Goal: Task Accomplishment & Management: Complete application form

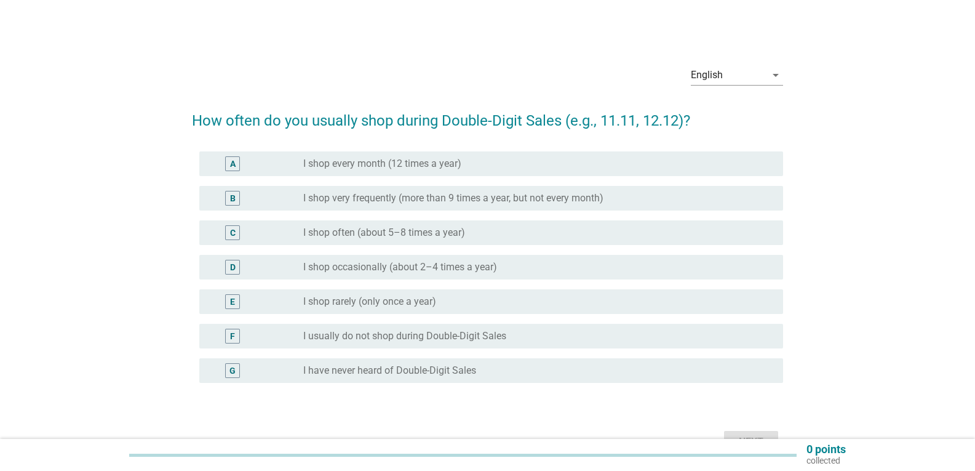
click at [627, 194] on div "radio_button_unchecked I shop very frequently (more than 9 times a year, but no…" at bounding box center [533, 198] width 460 height 12
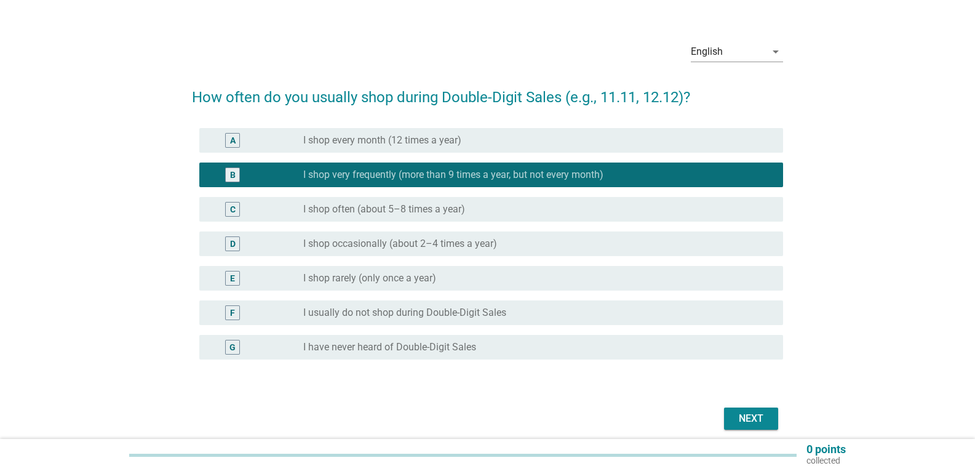
scroll to position [62, 0]
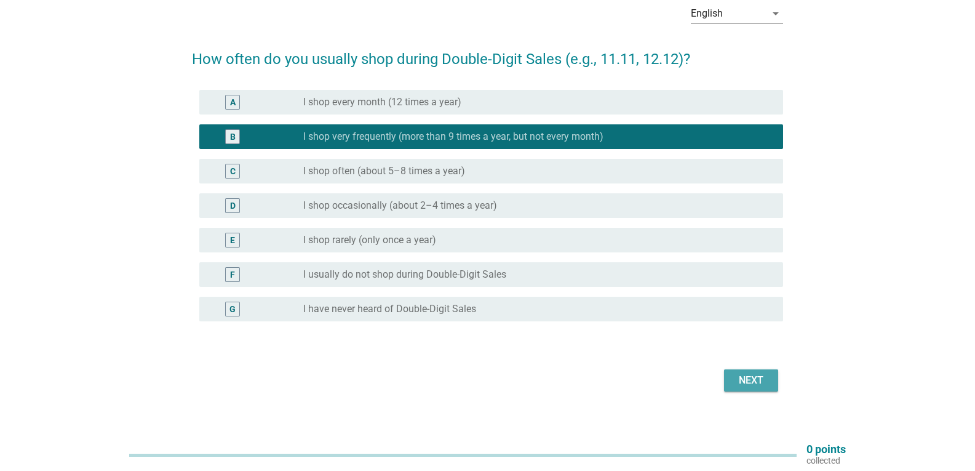
click at [748, 382] on div "Next" at bounding box center [751, 380] width 34 height 15
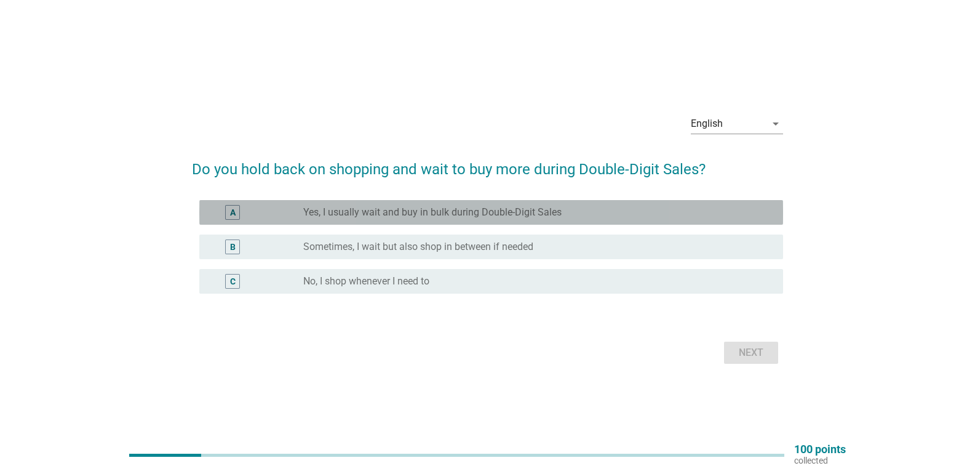
click at [588, 209] on div "radio_button_unchecked Yes, I usually wait and buy in bulk during Double-Digit …" at bounding box center [533, 212] width 460 height 12
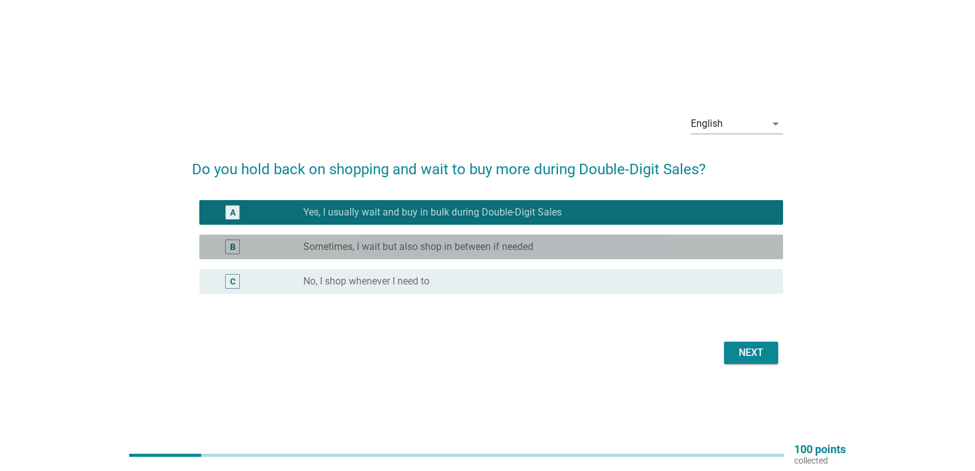
click at [605, 249] on div "radio_button_unchecked Sometimes, I wait but also shop in between if needed" at bounding box center [533, 247] width 460 height 12
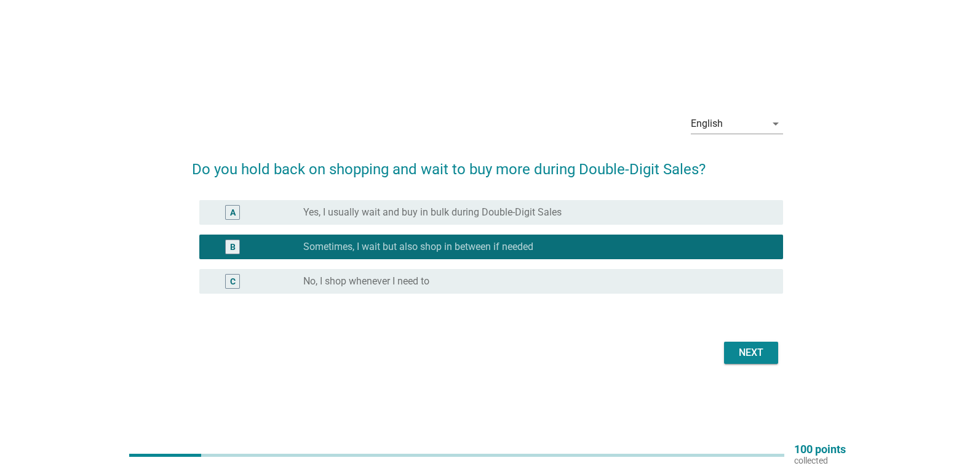
click at [742, 351] on div "Next" at bounding box center [751, 352] width 34 height 15
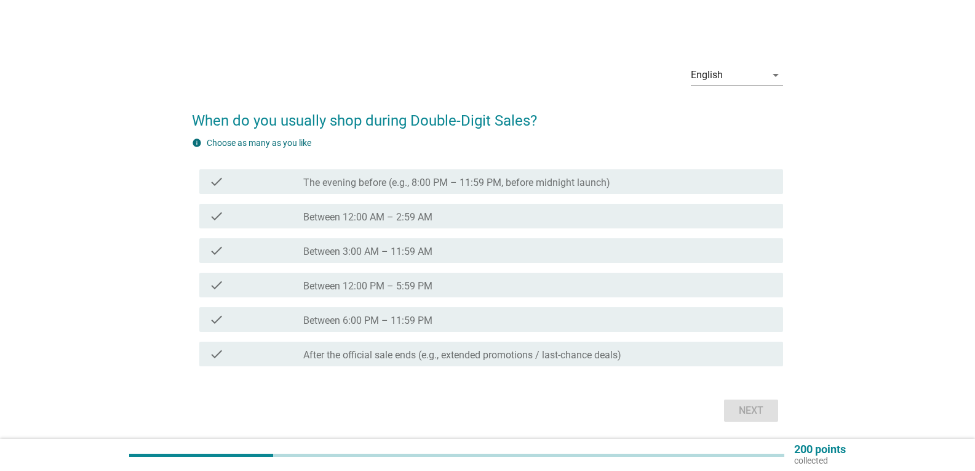
click at [638, 179] on div "check_box_outline_blank The evening before (e.g., 8:00 PM – 11:59 PM, before mi…" at bounding box center [538, 181] width 470 height 15
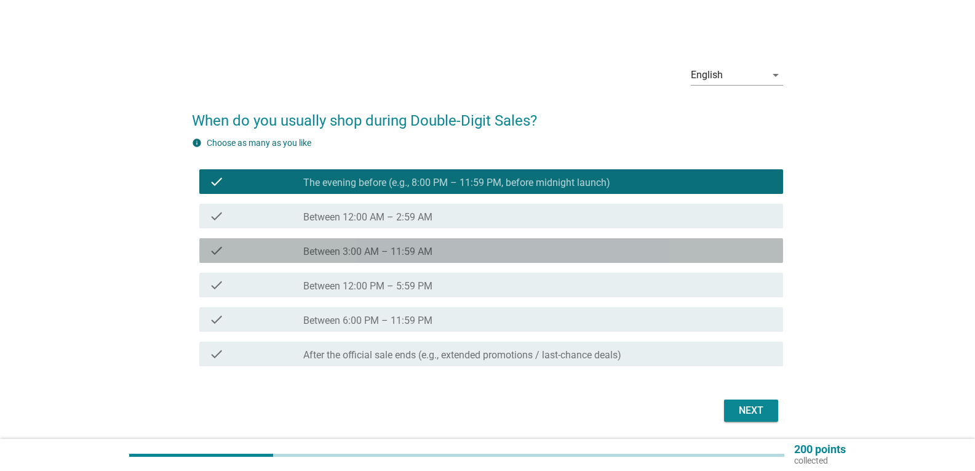
click at [458, 245] on div "check_box_outline_blank Between 3:00 AM – 11:59 AM" at bounding box center [538, 250] width 470 height 15
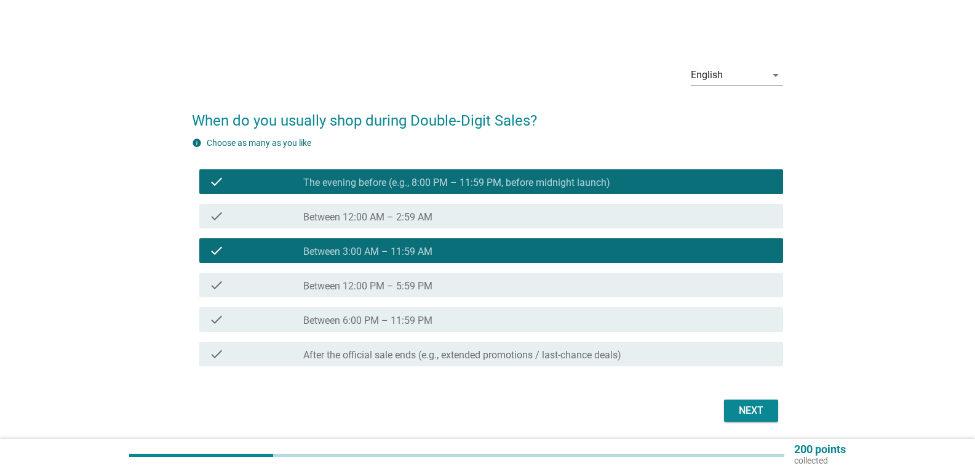
click at [467, 180] on label "The evening before (e.g., 8:00 PM – 11:59 PM, before midnight launch)" at bounding box center [456, 183] width 307 height 12
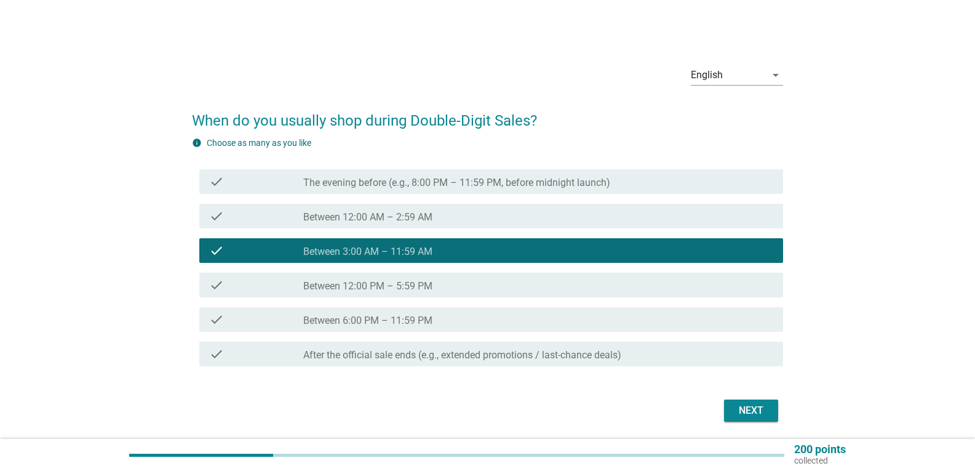
click at [448, 218] on div "check_box_outline_blank Between 12:00 AM – 2:59 AM" at bounding box center [538, 216] width 470 height 15
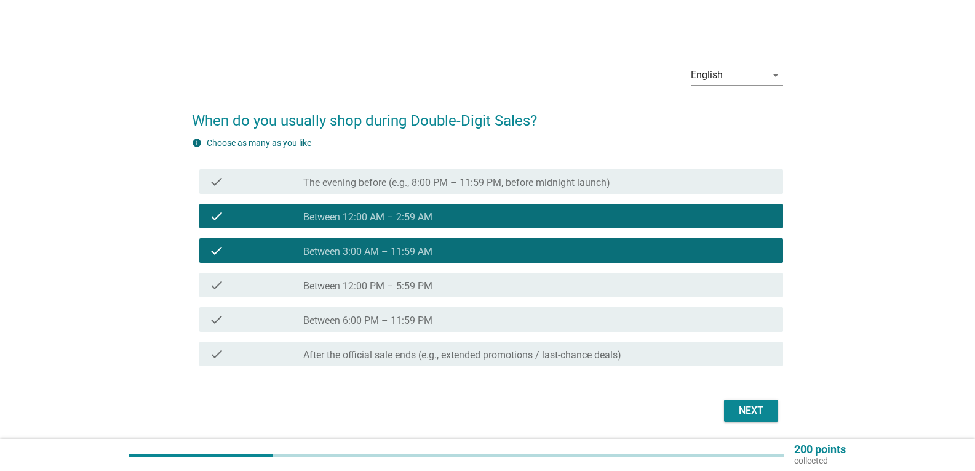
click at [448, 218] on div "check_box_outline_blank Between 12:00 AM – 2:59 AM" at bounding box center [538, 216] width 470 height 15
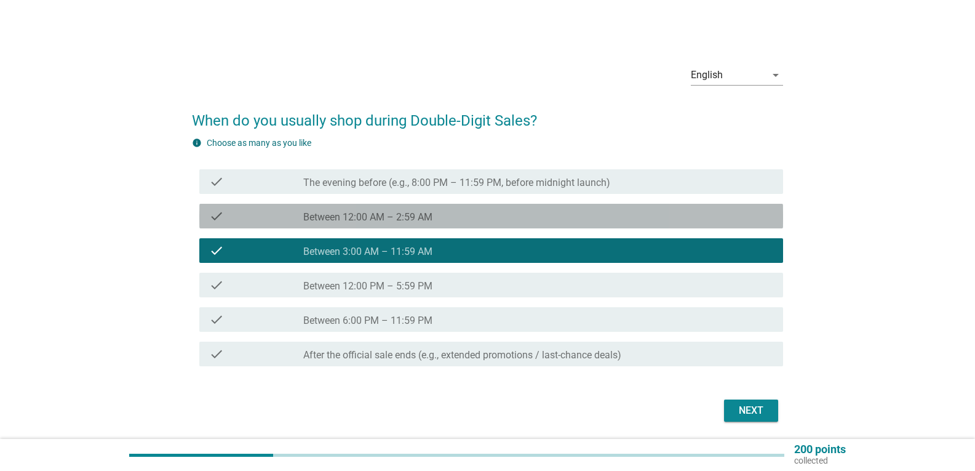
click at [448, 218] on div "check_box_outline_blank Between 12:00 AM – 2:59 AM" at bounding box center [538, 216] width 470 height 15
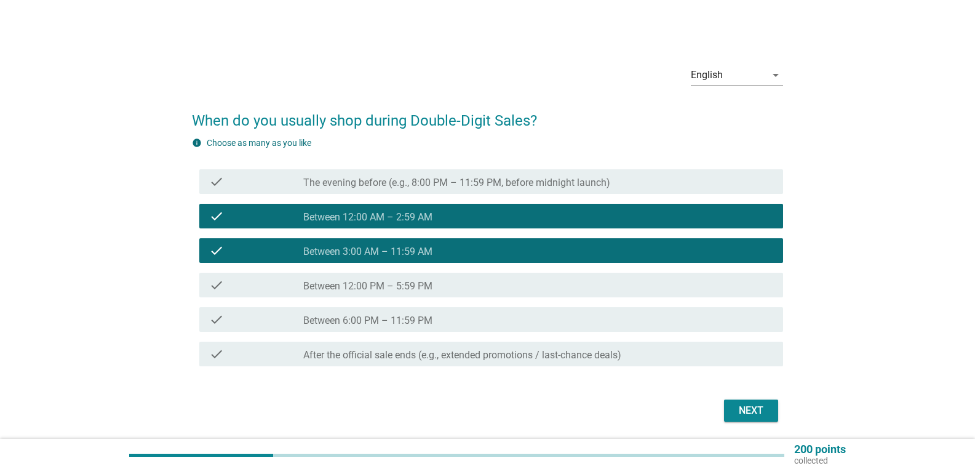
click at [446, 282] on div "check_box_outline_blank Between 12:00 PM – 5:59 PM" at bounding box center [538, 284] width 470 height 15
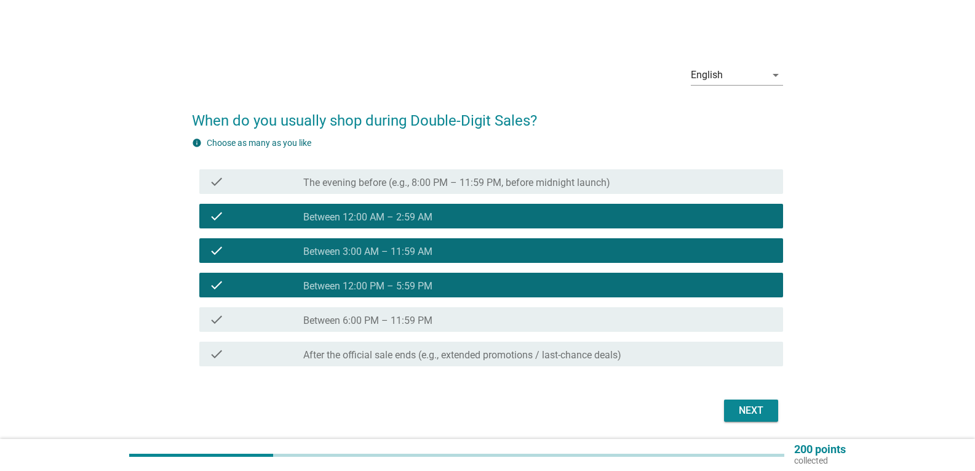
click at [752, 407] on div "Next" at bounding box center [751, 410] width 34 height 15
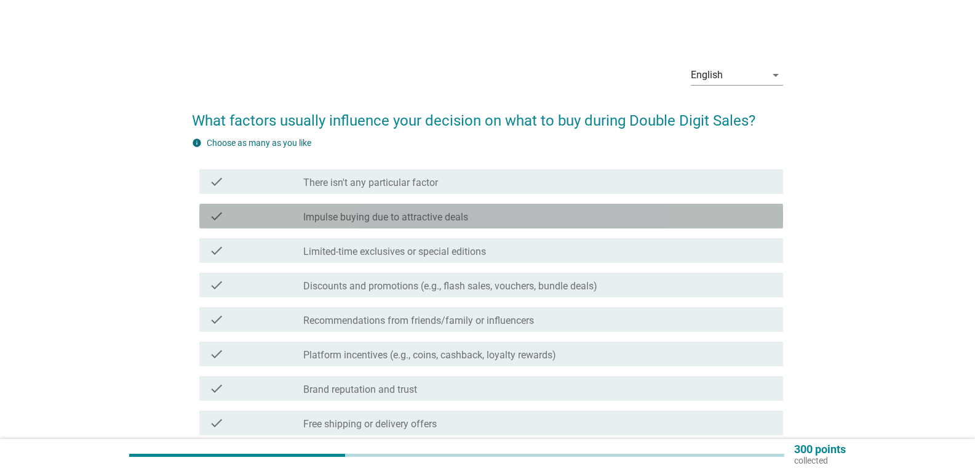
click at [494, 211] on div "check_box_outline_blank Impulse buying due to attractive deals" at bounding box center [538, 216] width 470 height 15
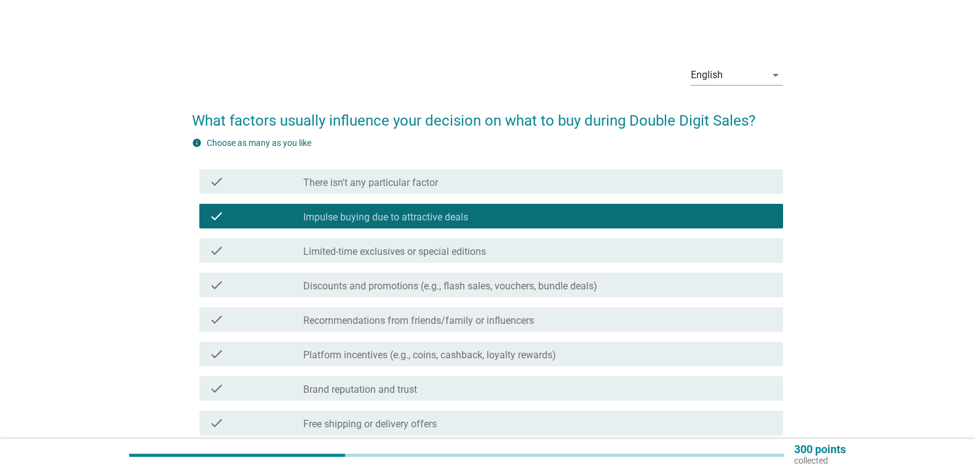
scroll to position [62, 0]
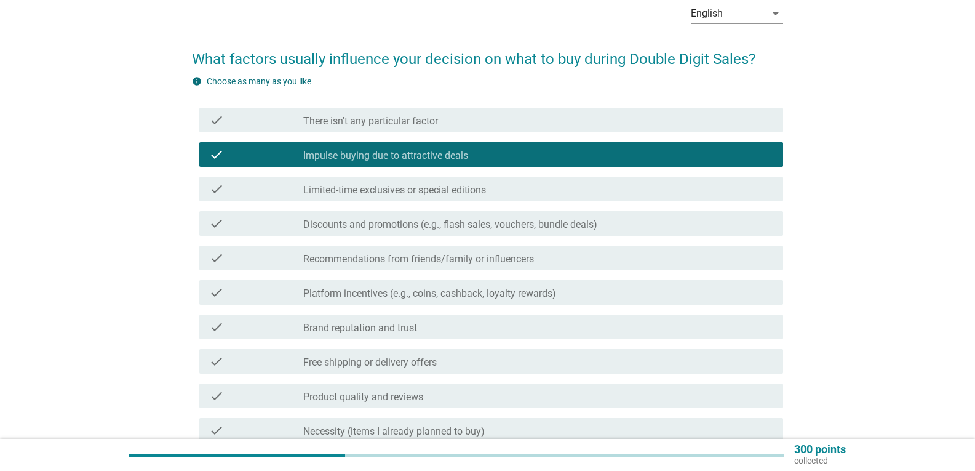
click at [534, 229] on label "Discounts and promotions (e.g., flash sales, vouchers, bundle deals)" at bounding box center [450, 224] width 294 height 12
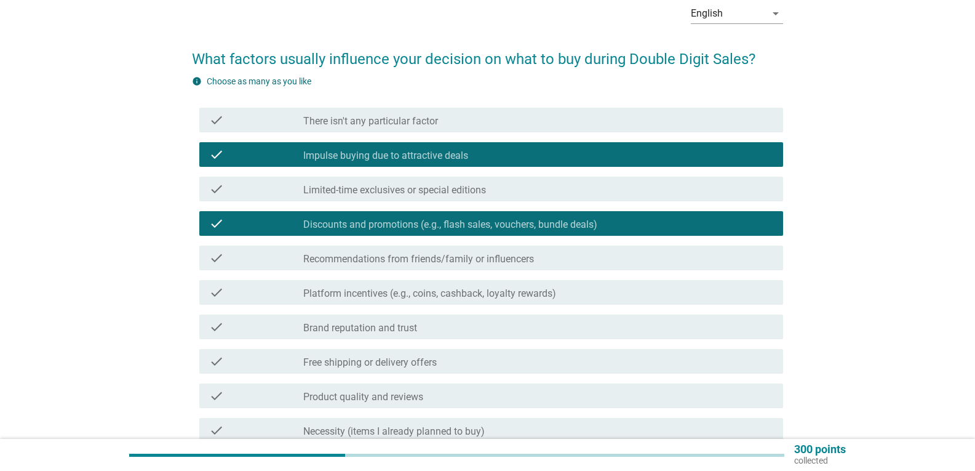
scroll to position [123, 0]
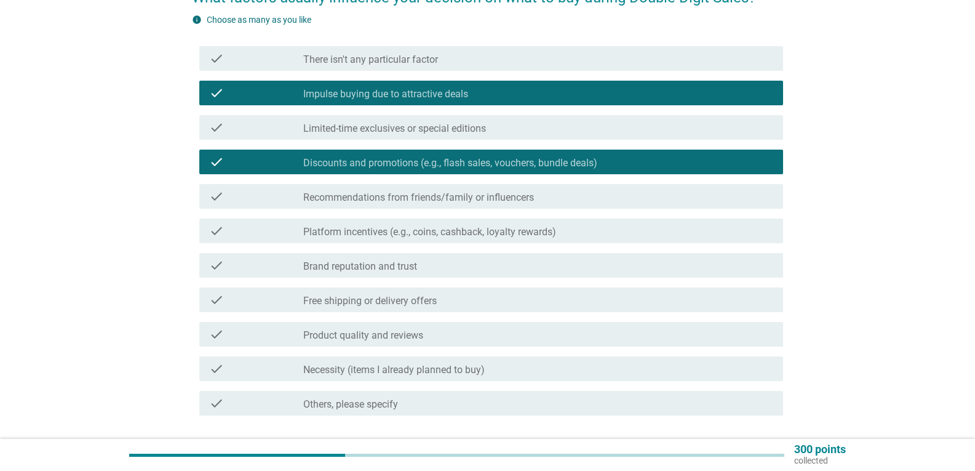
click at [534, 229] on label "Platform incentives (e.g., coins, cashback, loyalty rewards)" at bounding box center [429, 232] width 253 height 12
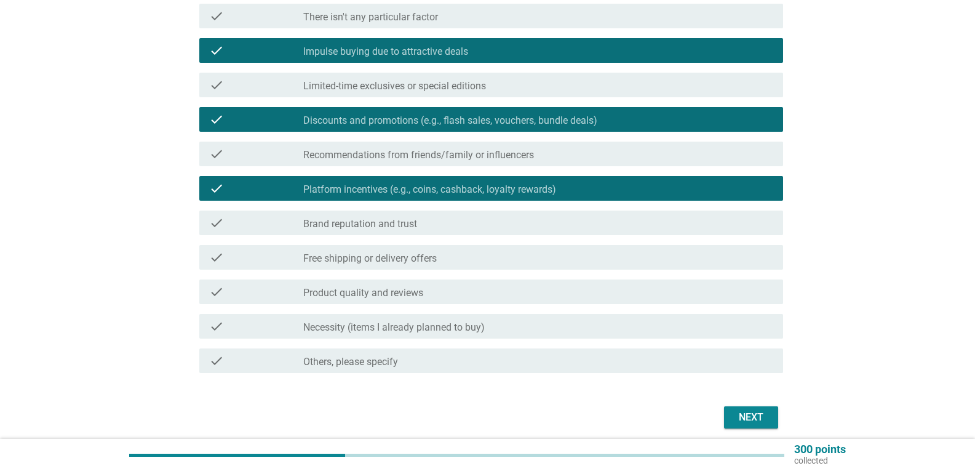
scroll to position [185, 0]
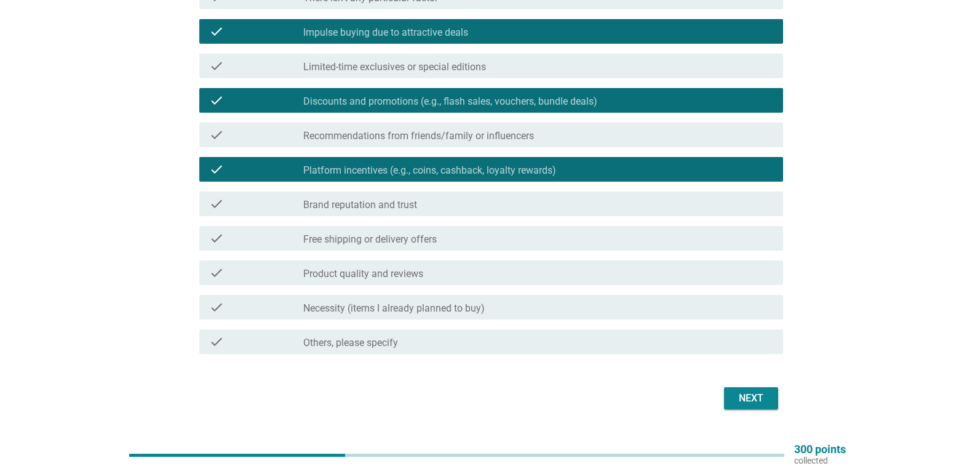
click at [535, 241] on div "check_box_outline_blank Free shipping or delivery offers" at bounding box center [538, 238] width 470 height 15
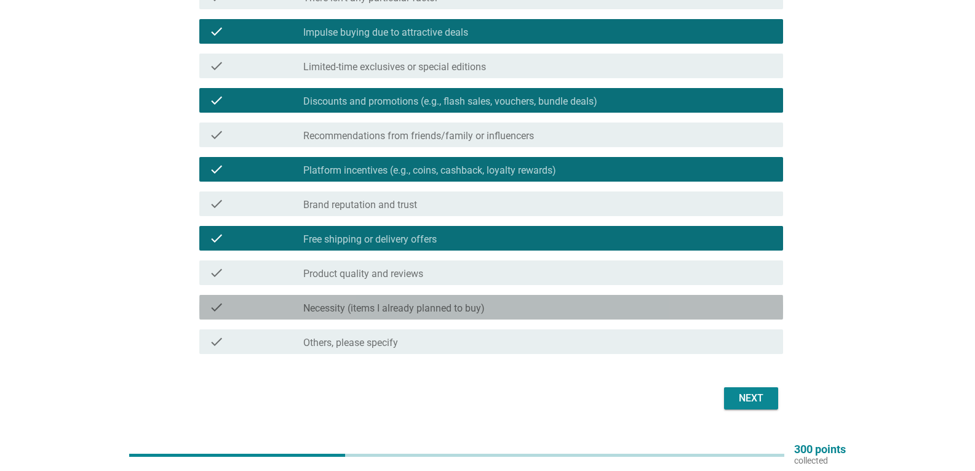
click at [509, 313] on div "check_box_outline_blank Necessity (items I already planned to buy)" at bounding box center [538, 307] width 470 height 15
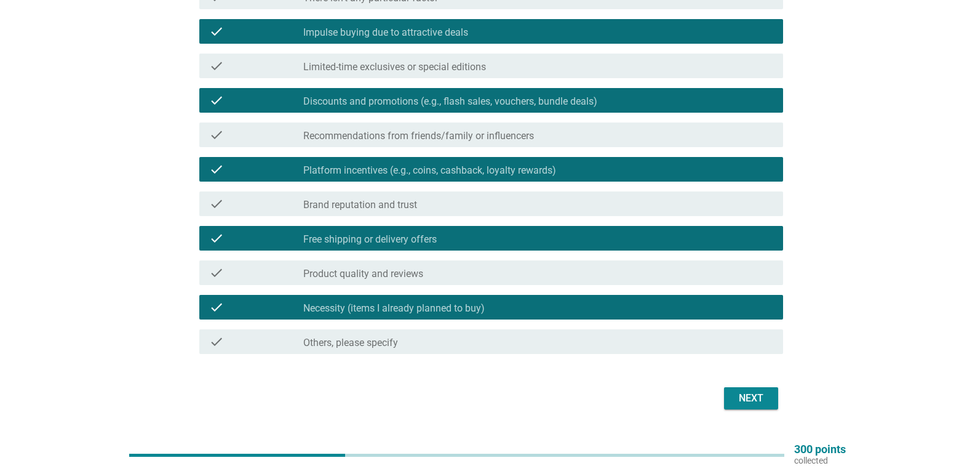
click at [752, 391] on div "Next" at bounding box center [751, 398] width 34 height 15
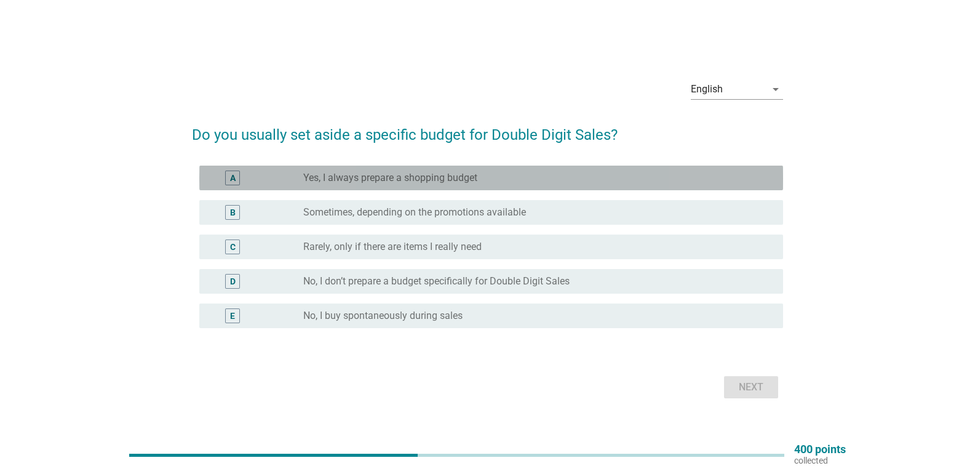
click at [497, 172] on div "radio_button_unchecked Yes, I always prepare a shopping budget" at bounding box center [533, 178] width 460 height 12
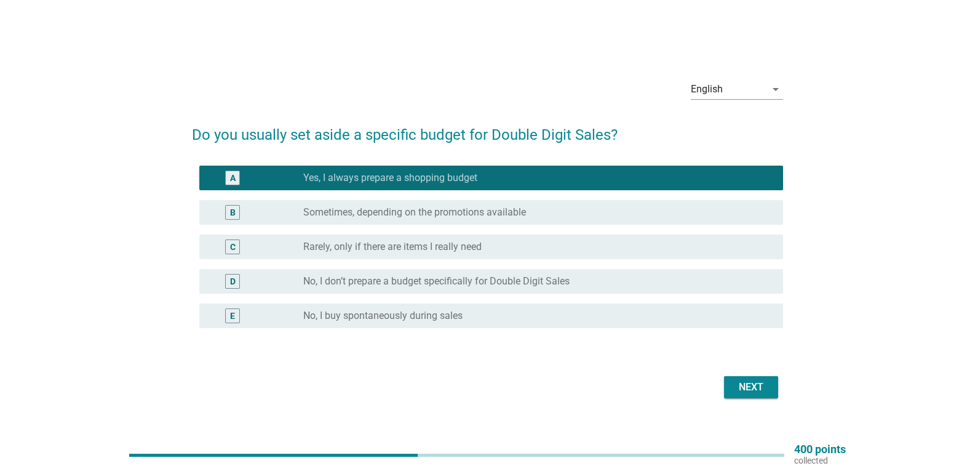
click at [556, 211] on div "radio_button_unchecked Sometimes, depending on the promotions available" at bounding box center [533, 212] width 460 height 12
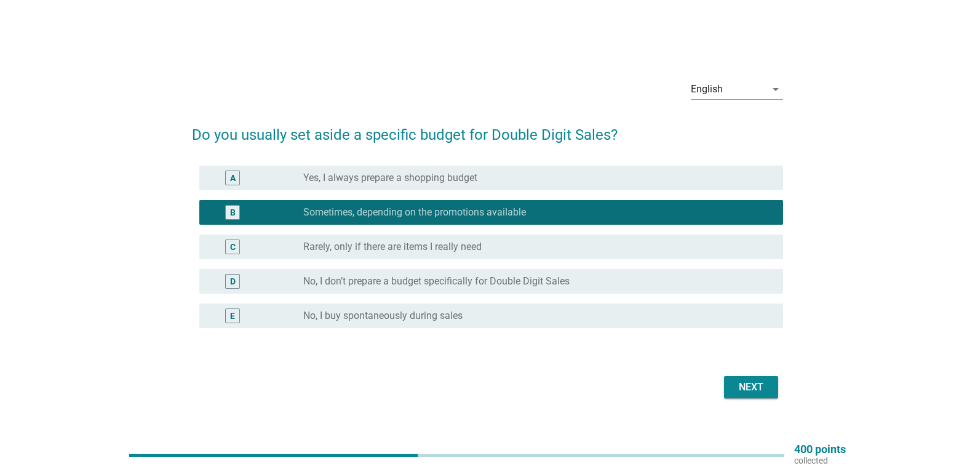
click at [520, 168] on div "A radio_button_unchecked Yes, I always prepare a shopping budget" at bounding box center [491, 177] width 584 height 25
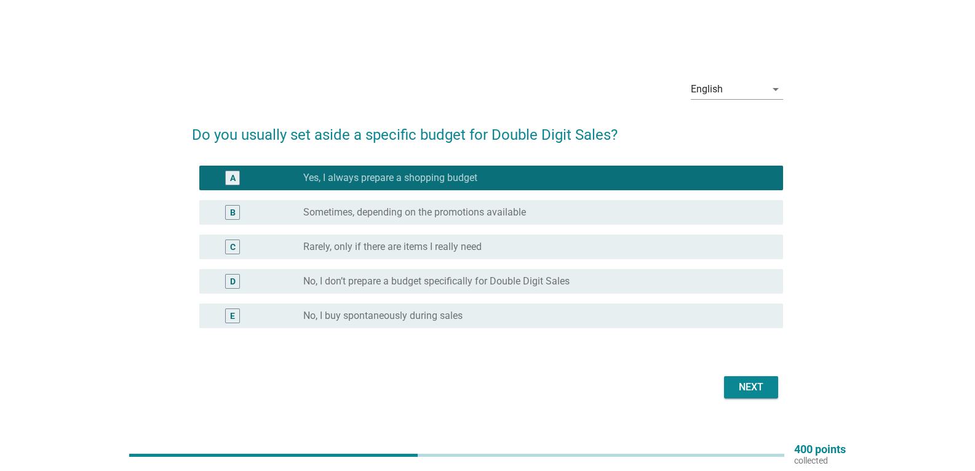
click at [745, 382] on div "Next" at bounding box center [751, 387] width 34 height 15
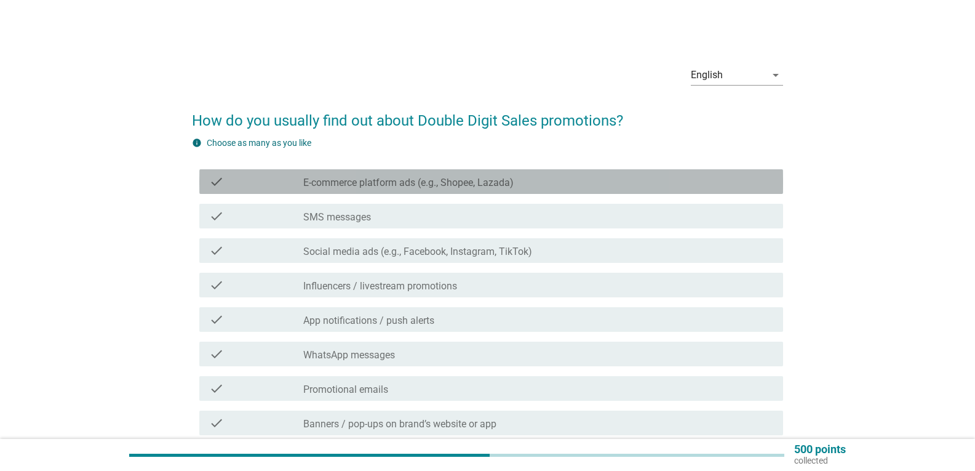
click at [513, 183] on label "E-commerce platform ads (e.g., Shopee, Lazada)" at bounding box center [408, 183] width 210 height 12
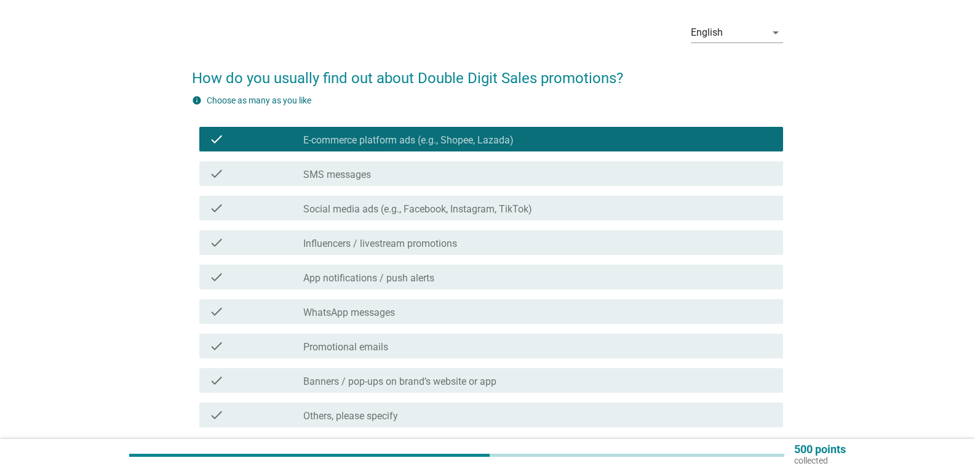
scroll to position [62, 0]
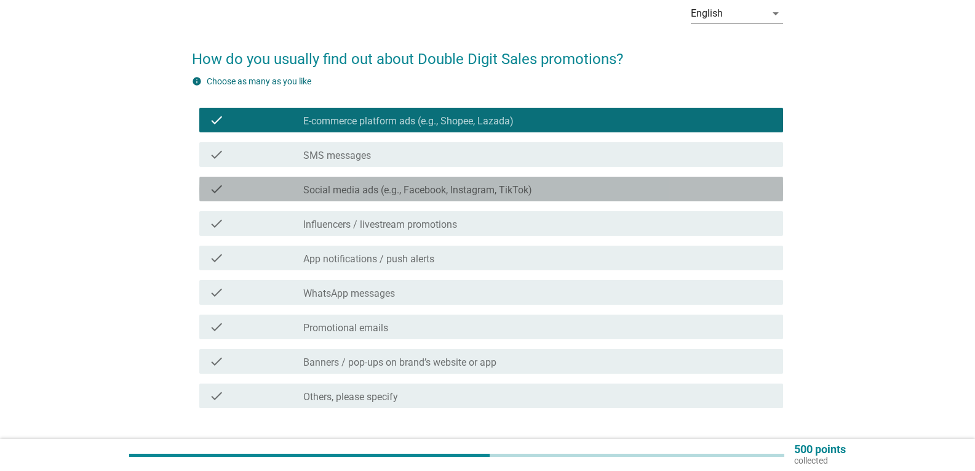
click at [523, 188] on label "Social media ads (e.g., Facebook, Instagram, TikTok)" at bounding box center [417, 190] width 229 height 12
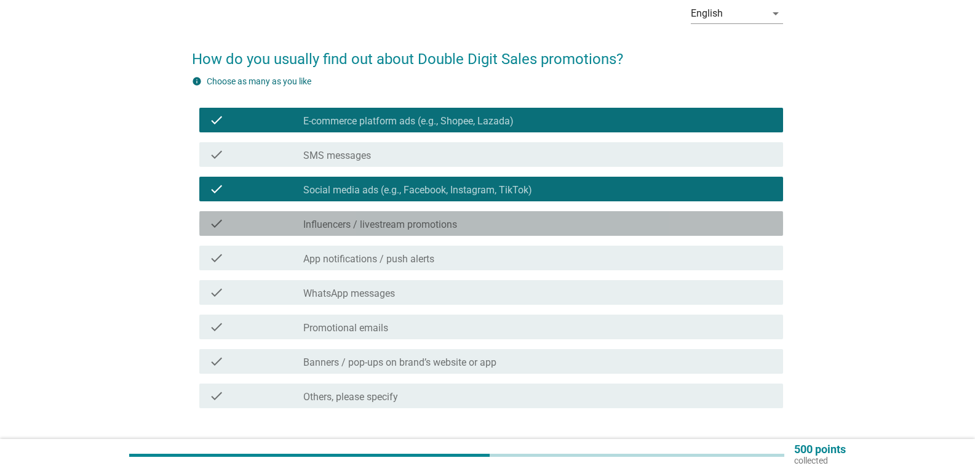
click at [514, 226] on div "check_box_outline_blank Influencers / livestream promotions" at bounding box center [538, 223] width 470 height 15
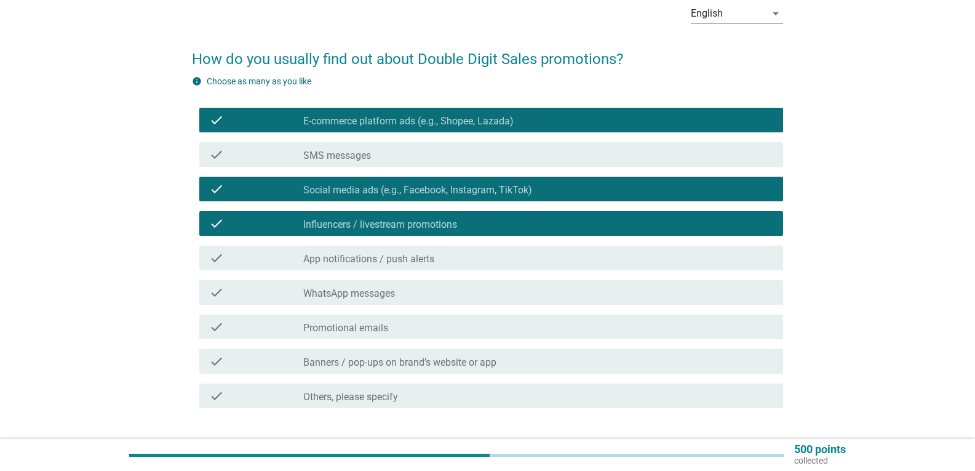
click at [502, 251] on div "check_box_outline_blank App notifications / push alerts" at bounding box center [538, 257] width 470 height 15
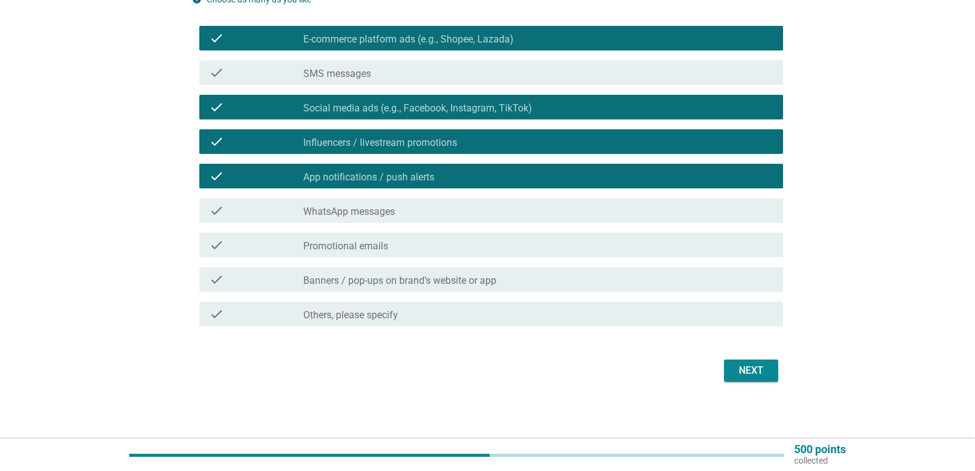
scroll to position [145, 0]
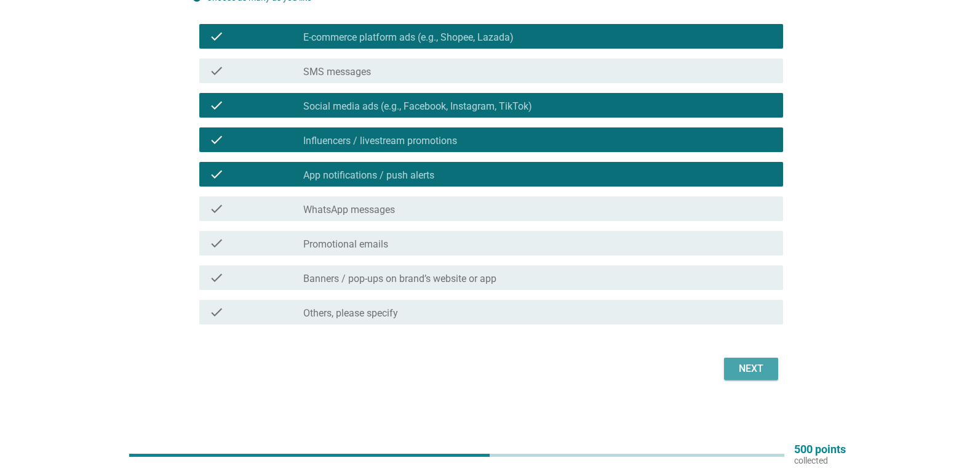
click at [734, 372] on div "Next" at bounding box center [751, 368] width 34 height 15
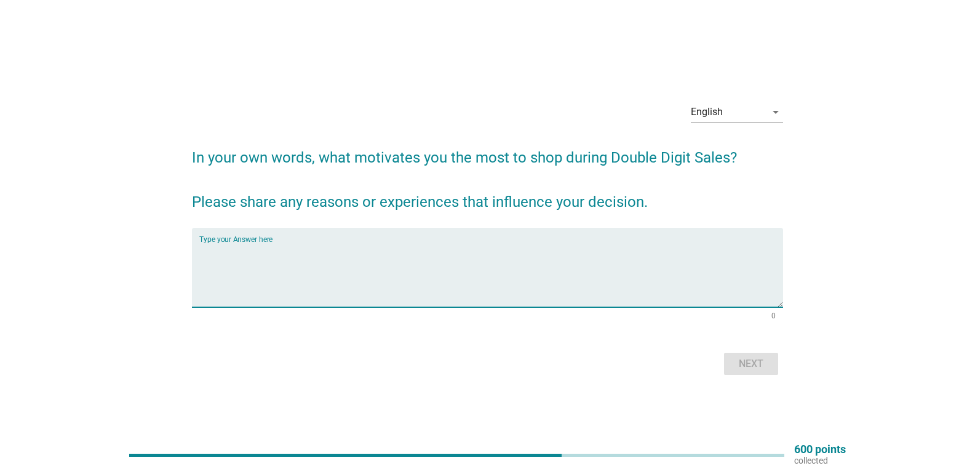
click at [440, 271] on textarea "Type your Answer here" at bounding box center [491, 274] width 584 height 65
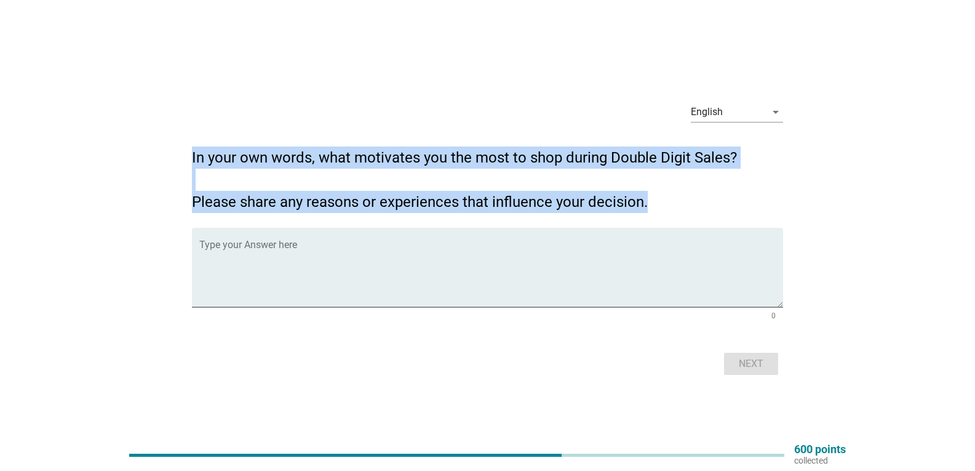
drag, startPoint x: 192, startPoint y: 156, endPoint x: 728, endPoint y: 209, distance: 538.3
click at [728, 209] on h2 "In your own words, what motivates you the most to shop during Double Digit Sale…" at bounding box center [487, 173] width 591 height 79
copy h2 "In your own words, what motivates you the most to shop during Double Digit Sale…"
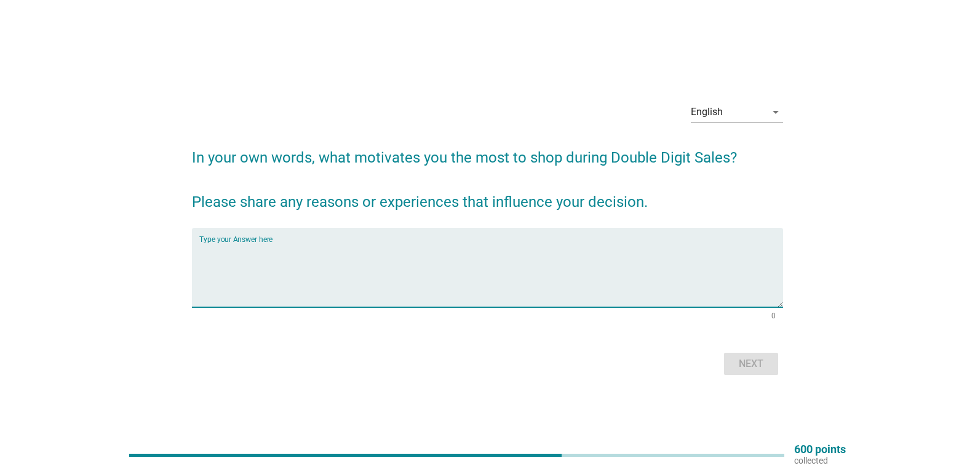
click at [269, 255] on textarea "Type your Answer here" at bounding box center [491, 274] width 584 height 65
paste textarea "For me, the biggest motivation to shop during Double Digit Sales (like 9.9, 10.…"
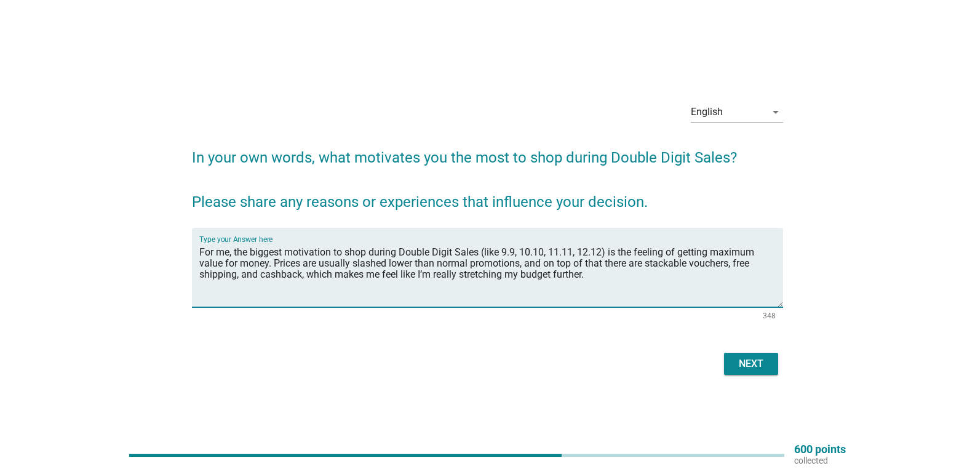
type textarea "For me, the biggest motivation to shop during Double Digit Sales (like 9.9, 10.…"
click at [741, 368] on div "Next" at bounding box center [751, 363] width 34 height 15
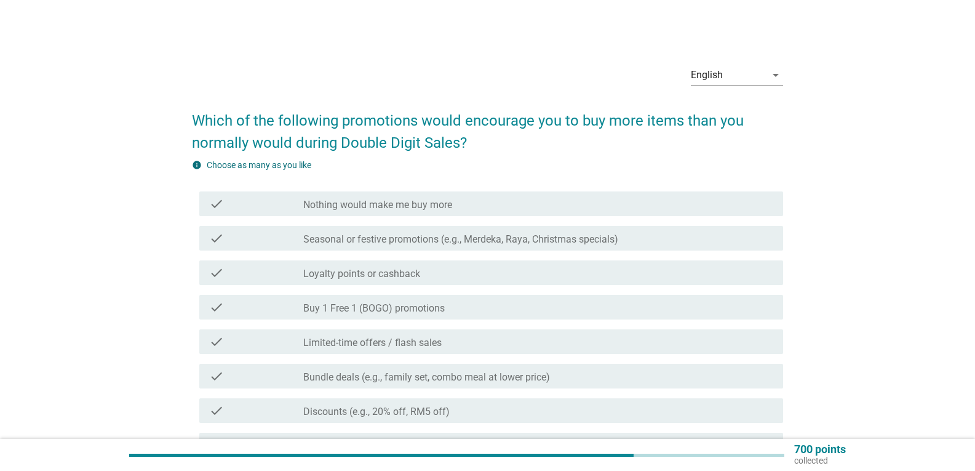
scroll to position [62, 0]
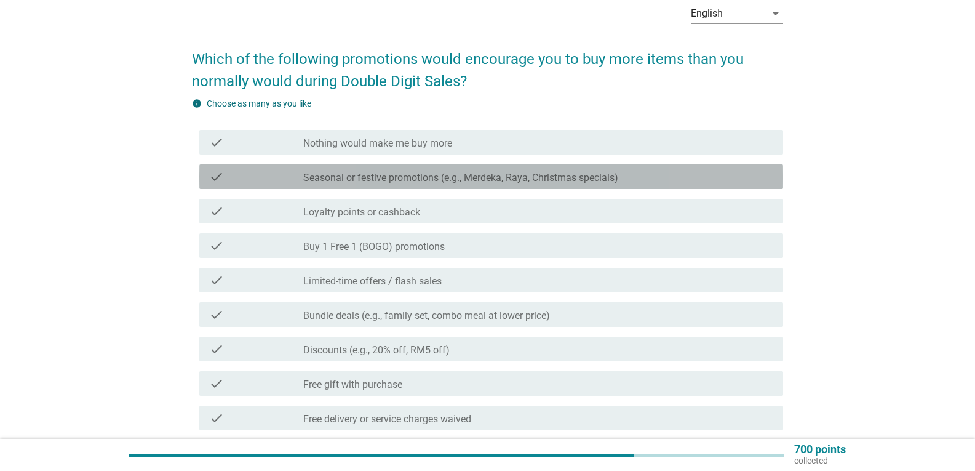
click at [535, 169] on div "check check_box_outline_blank Seasonal or festive promotions (e.g., Merdeka, Ra…" at bounding box center [491, 176] width 584 height 25
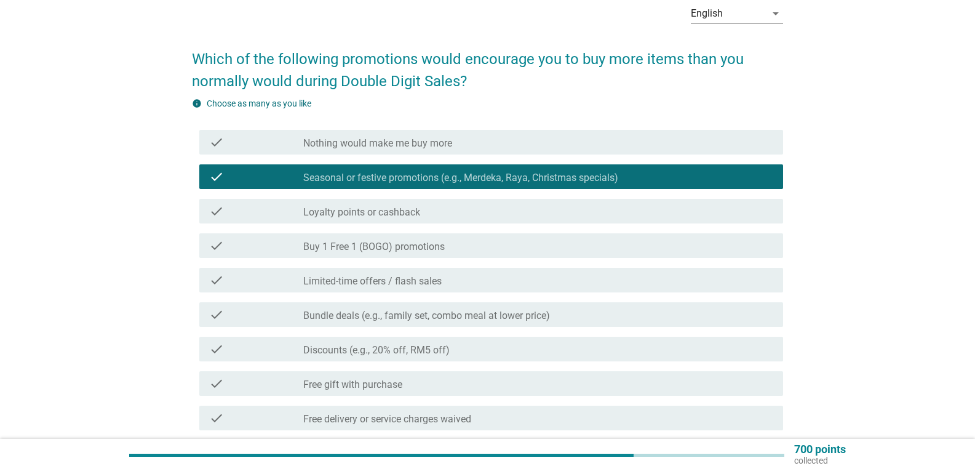
click at [511, 206] on div "check_box_outline_blank Loyalty points or cashback" at bounding box center [538, 211] width 470 height 15
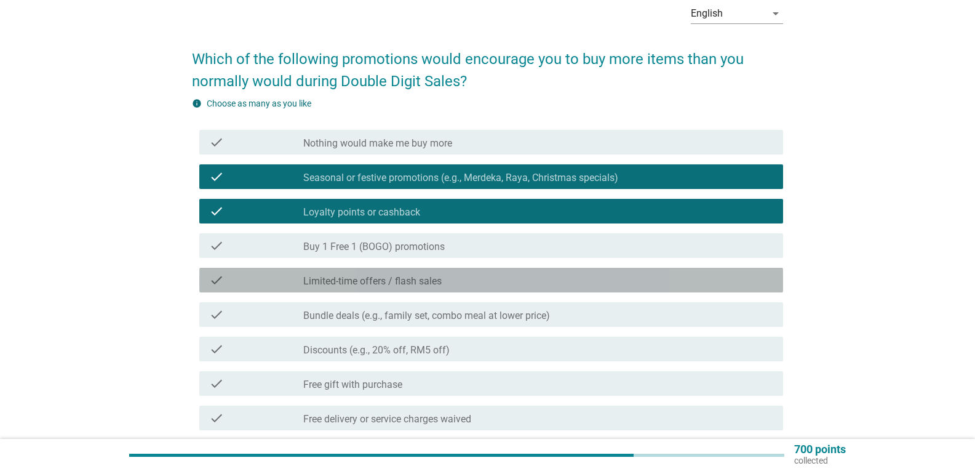
click at [474, 281] on div "check_box_outline_blank Limited-time offers / flash sales" at bounding box center [538, 279] width 470 height 15
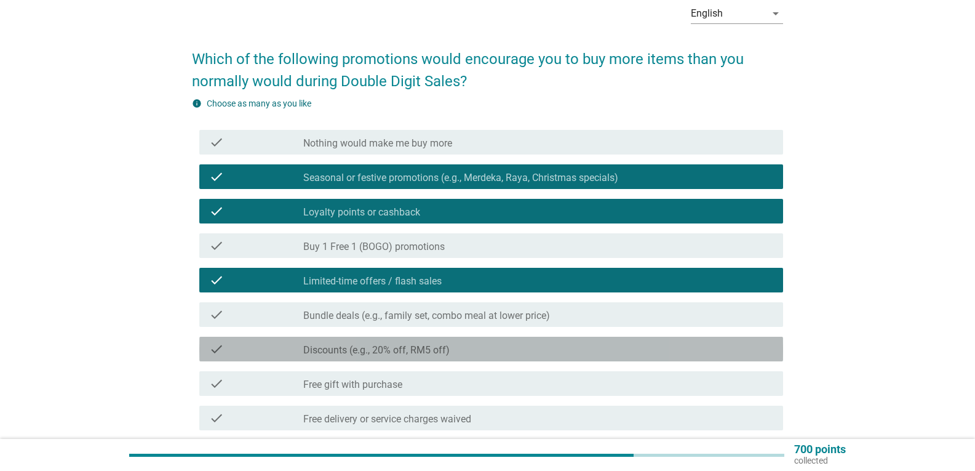
click at [483, 348] on div "check_box_outline_blank Discounts (e.g., 20% off, RM5 off)" at bounding box center [538, 348] width 470 height 15
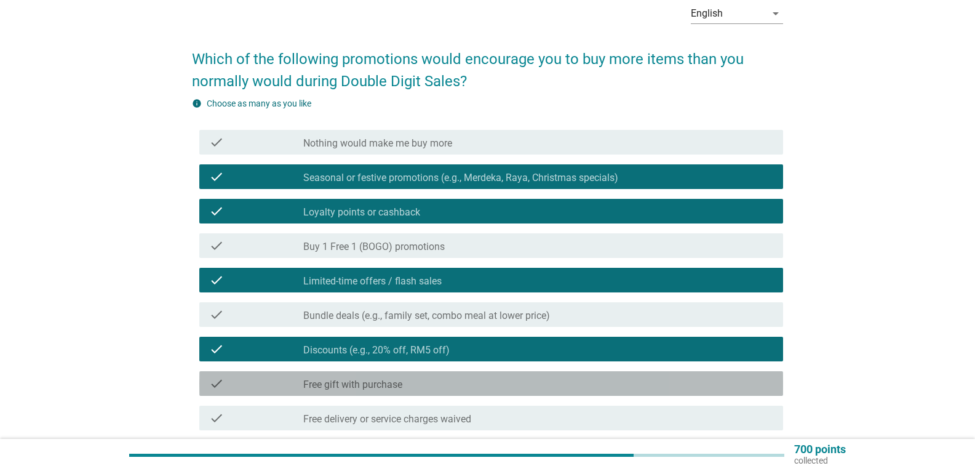
click at [474, 380] on div "check_box_outline_blank Free gift with purchase" at bounding box center [538, 383] width 470 height 15
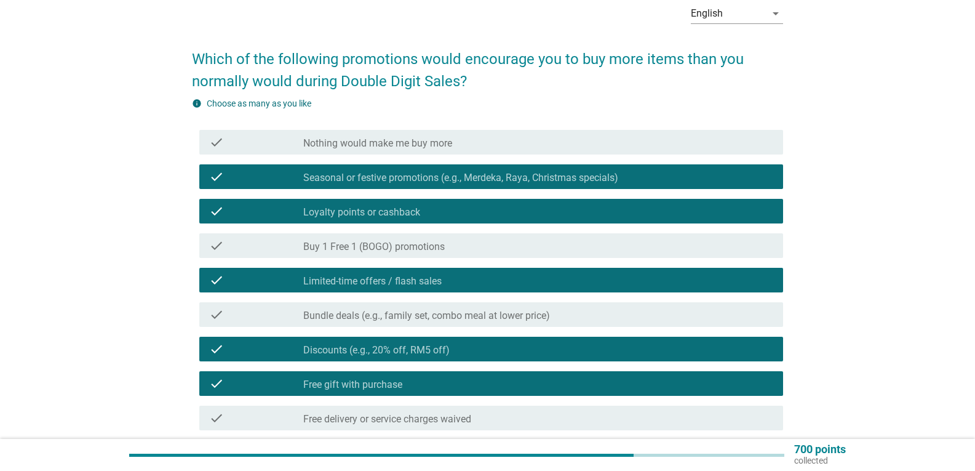
scroll to position [123, 0]
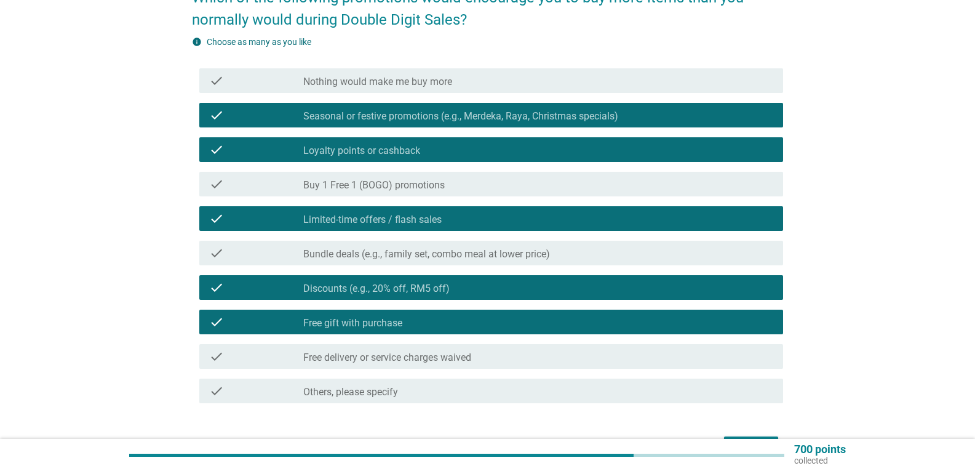
click at [481, 356] on div "check_box_outline_blank Free delivery or service charges waived" at bounding box center [538, 356] width 470 height 15
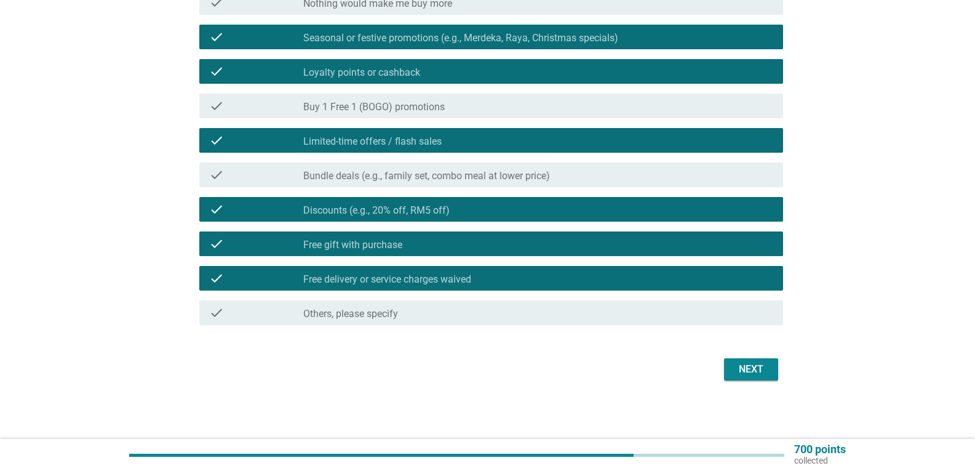
scroll to position [202, 0]
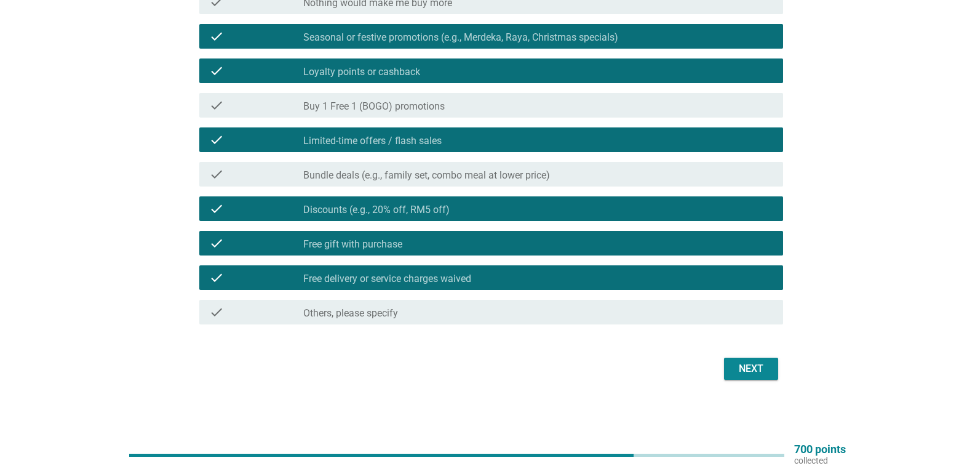
click at [752, 372] on div "Next" at bounding box center [751, 368] width 34 height 15
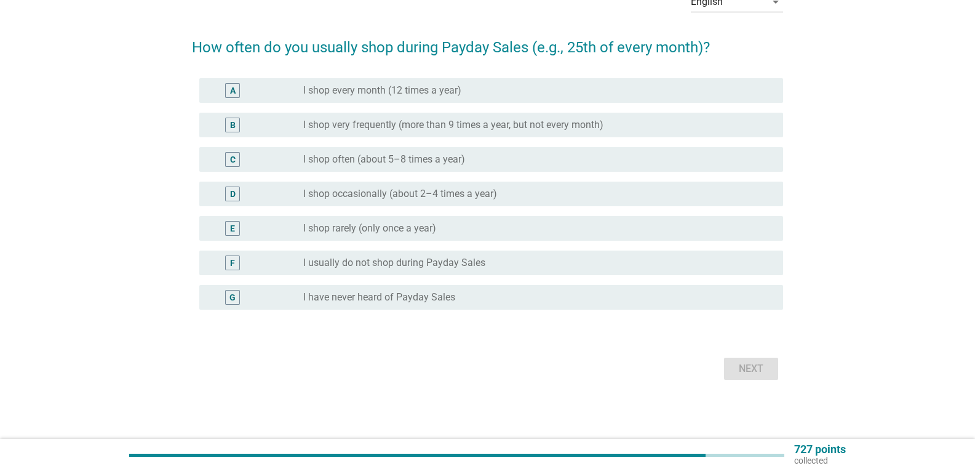
scroll to position [0, 0]
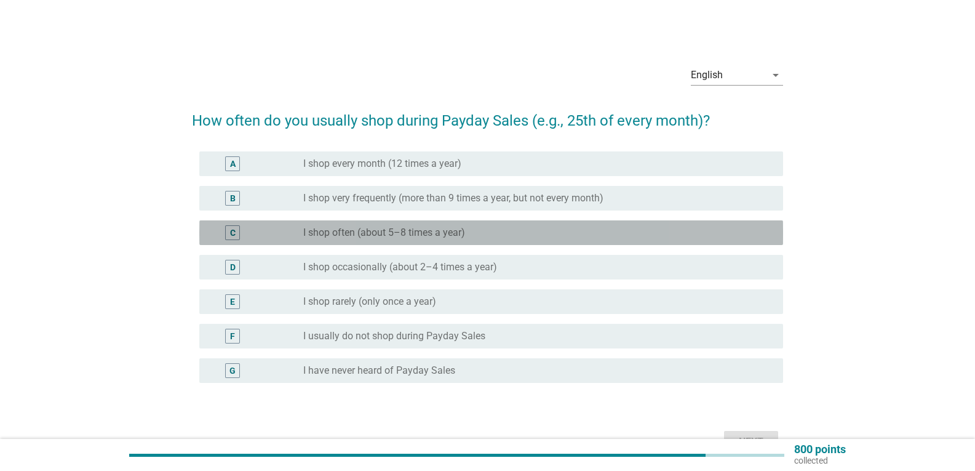
click at [474, 229] on div "radio_button_unchecked I shop often (about 5–8 times a year)" at bounding box center [533, 232] width 460 height 12
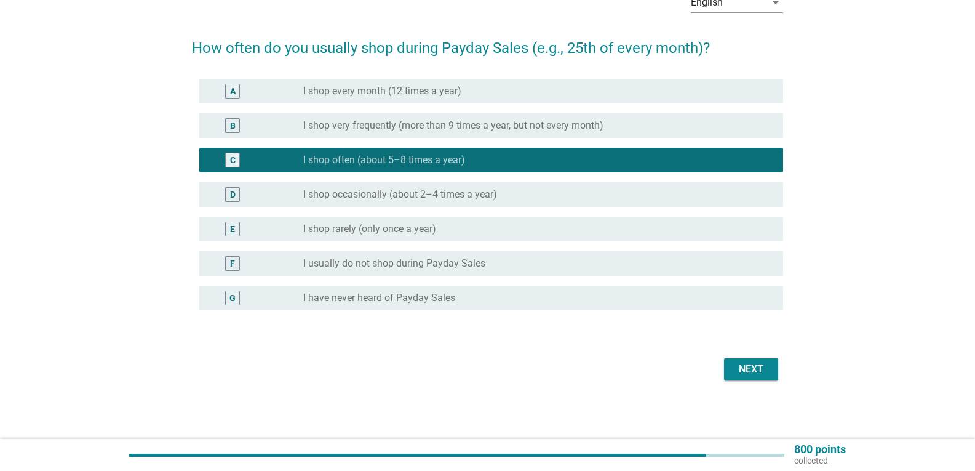
scroll to position [73, 0]
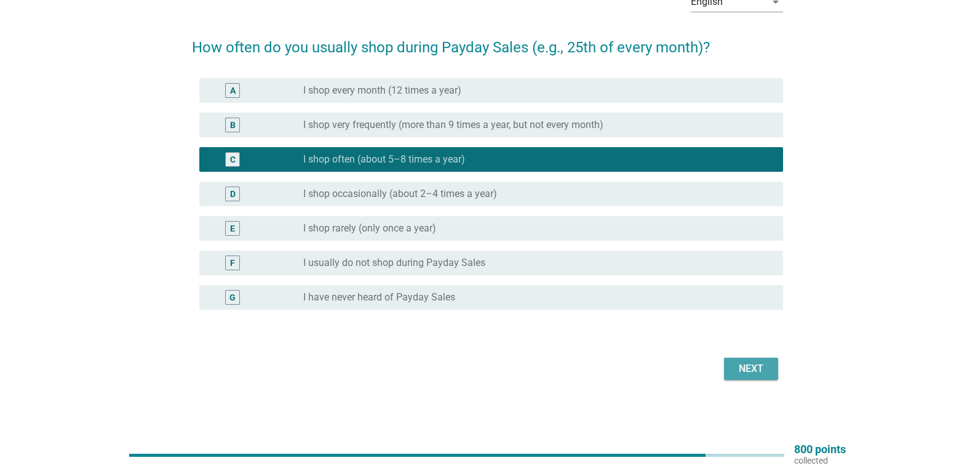
click at [750, 370] on div "Next" at bounding box center [751, 368] width 34 height 15
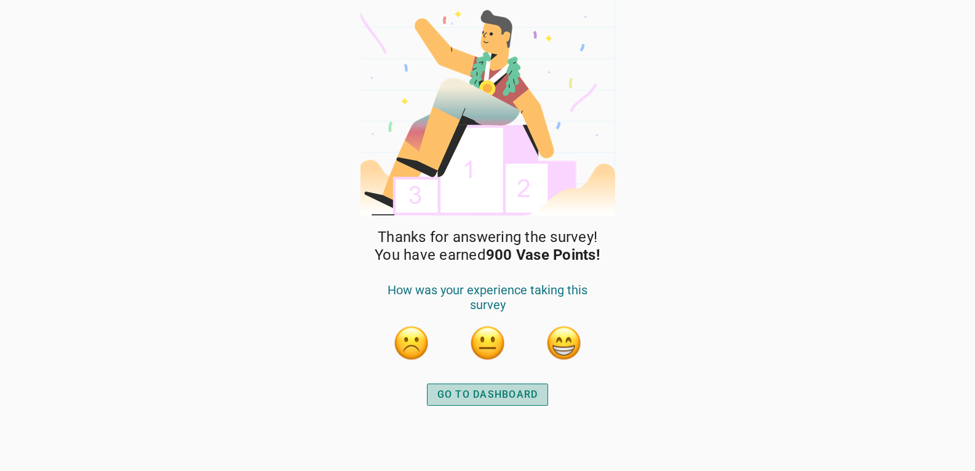
click at [516, 392] on div "GO TO DASHBOARD" at bounding box center [487, 394] width 101 height 15
